Goal: Transaction & Acquisition: Purchase product/service

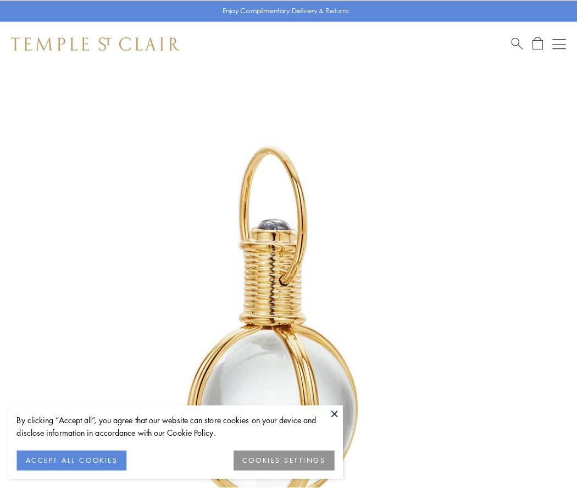
scroll to position [287, 0]
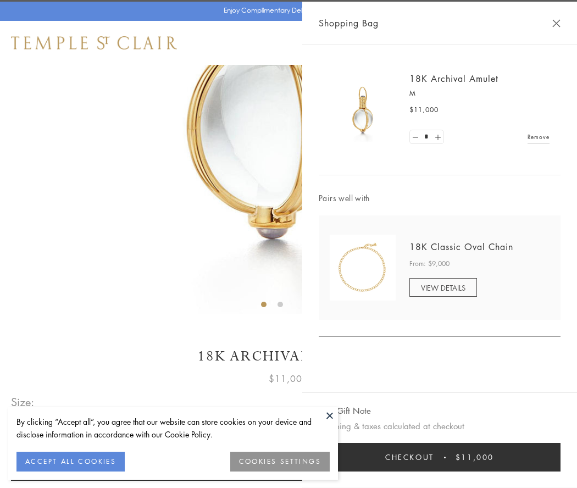
click at [440, 457] on button "Checkout $11,000" at bounding box center [440, 457] width 242 height 29
